Goal: Find specific page/section

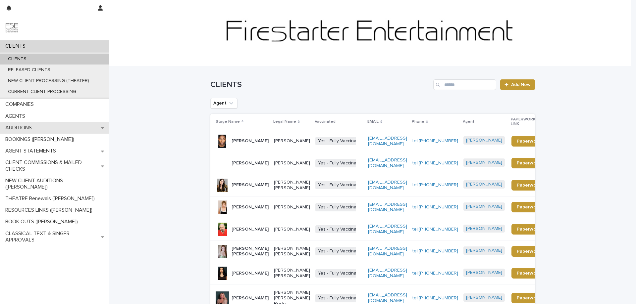
click at [29, 126] on p "AUDITIONS" at bounding box center [20, 128] width 34 height 6
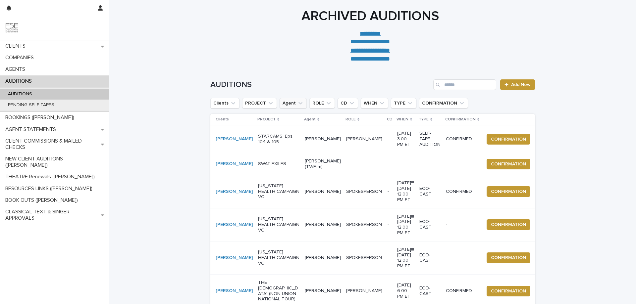
click at [297, 103] on icon "Agent" at bounding box center [300, 103] width 7 height 7
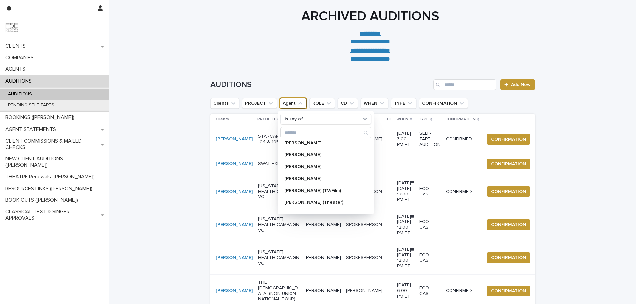
scroll to position [177, 0]
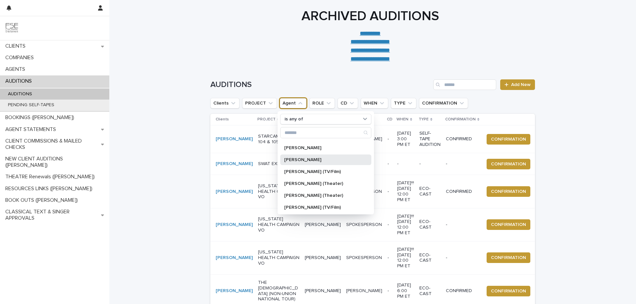
click at [313, 160] on p "[PERSON_NAME]" at bounding box center [322, 160] width 77 height 5
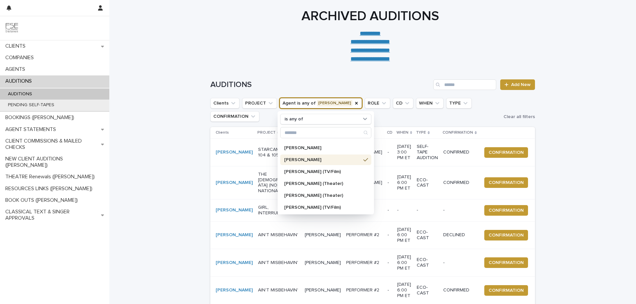
click at [212, 50] on div "**********" at bounding box center [370, 35] width 331 height 55
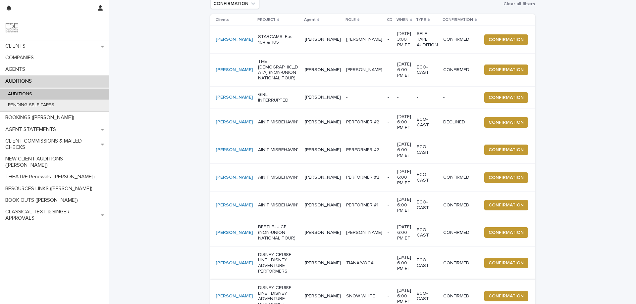
scroll to position [132, 0]
